Goal: Navigation & Orientation: Find specific page/section

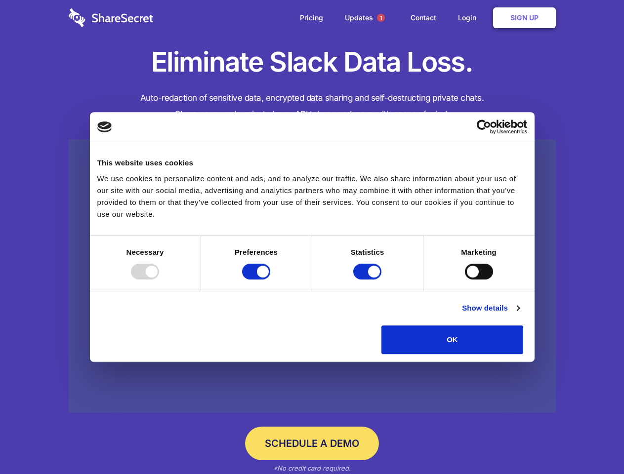
click at [159, 280] on div at bounding box center [145, 272] width 28 height 16
click at [270, 280] on input "Preferences" at bounding box center [256, 272] width 28 height 16
checkbox input "false"
click at [369, 280] on input "Statistics" at bounding box center [367, 272] width 28 height 16
checkbox input "false"
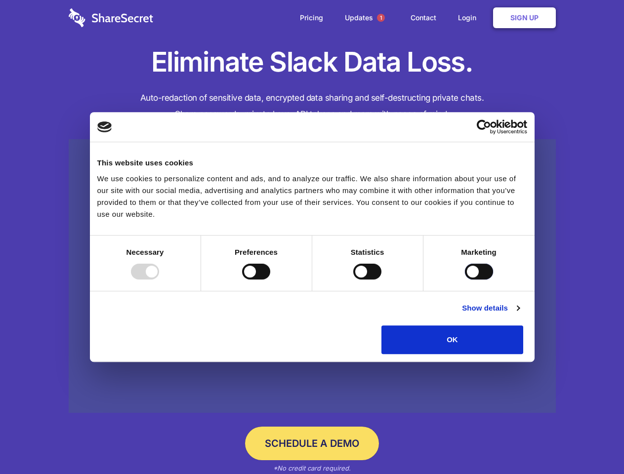
click at [465, 280] on input "Marketing" at bounding box center [479, 272] width 28 height 16
checkbox input "true"
click at [519, 314] on link "Show details" at bounding box center [490, 308] width 57 height 12
click at [0, 0] on li "Necessary 7 Necessary cookies help make a website usable by enabling basic func…" at bounding box center [0, 0] width 0 height 0
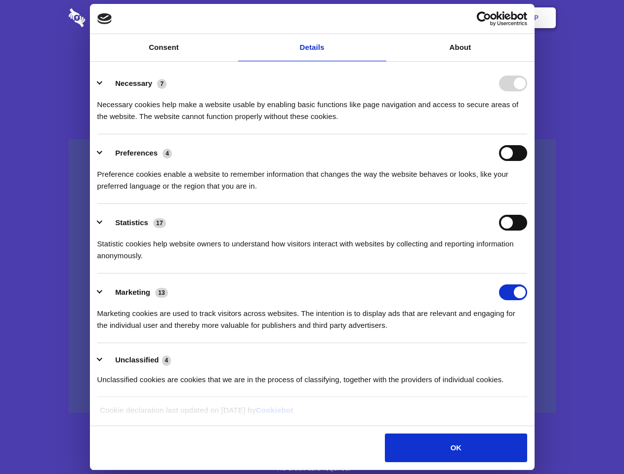
click at [381, 18] on span "1" at bounding box center [381, 18] width 8 height 8
